Goal: Task Accomplishment & Management: Complete application form

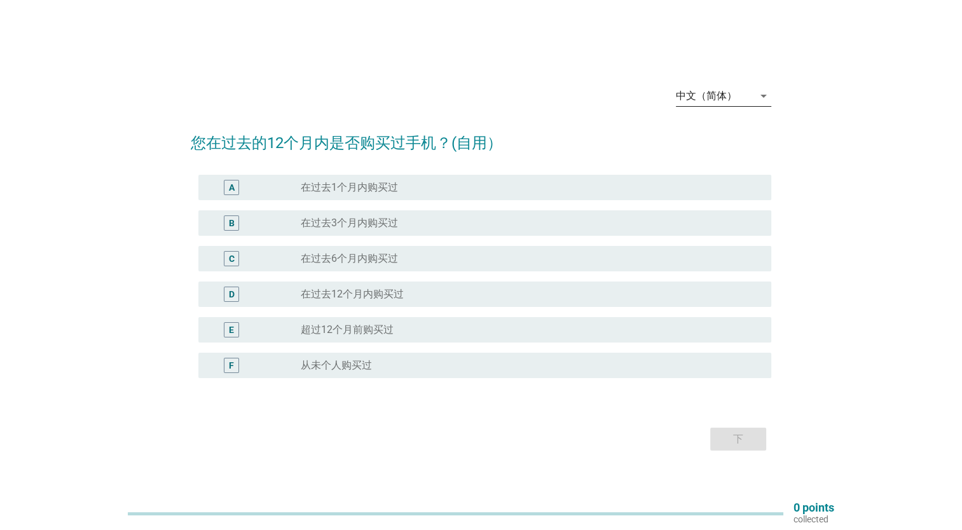
click at [724, 95] on div "中文（简体）" at bounding box center [706, 95] width 61 height 11
click at [708, 107] on div "English" at bounding box center [723, 106] width 75 height 15
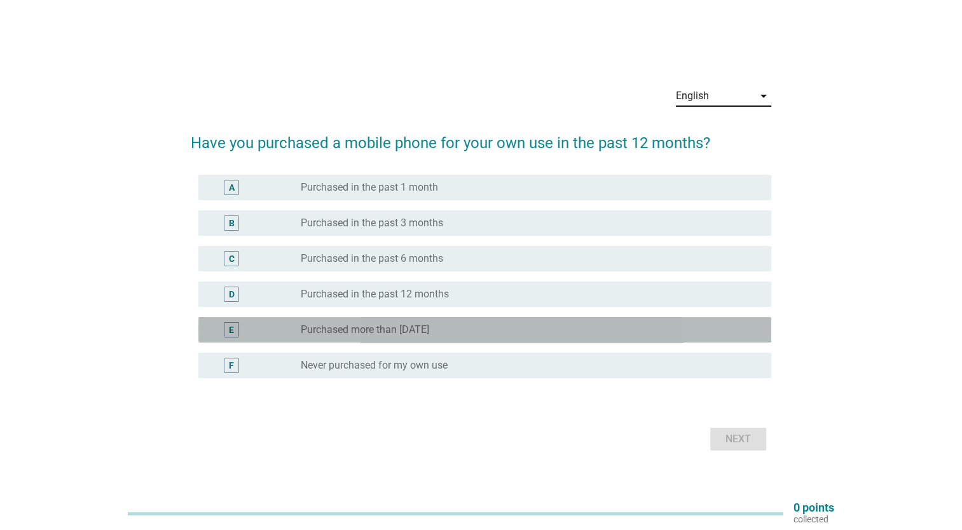
click at [429, 335] on label "Purchased more than [DATE]" at bounding box center [365, 330] width 128 height 13
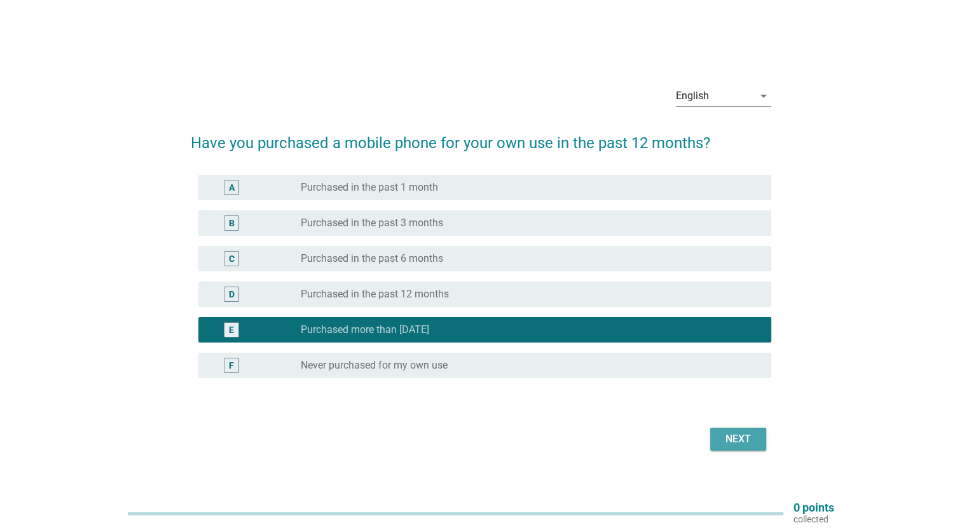
click at [737, 444] on div "Next" at bounding box center [738, 439] width 36 height 15
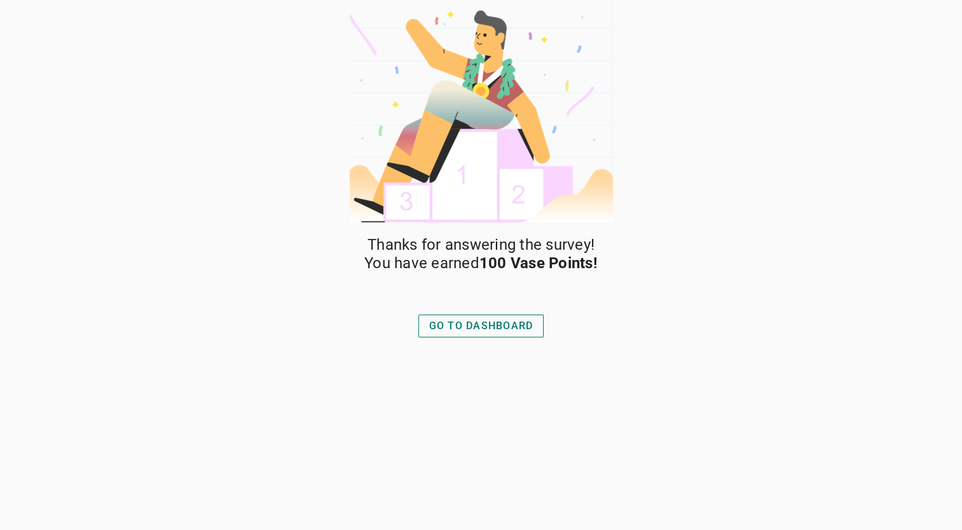
click at [471, 322] on div "GO TO DASHBOARD" at bounding box center [481, 326] width 104 height 15
